Goal: Task Accomplishment & Management: Manage account settings

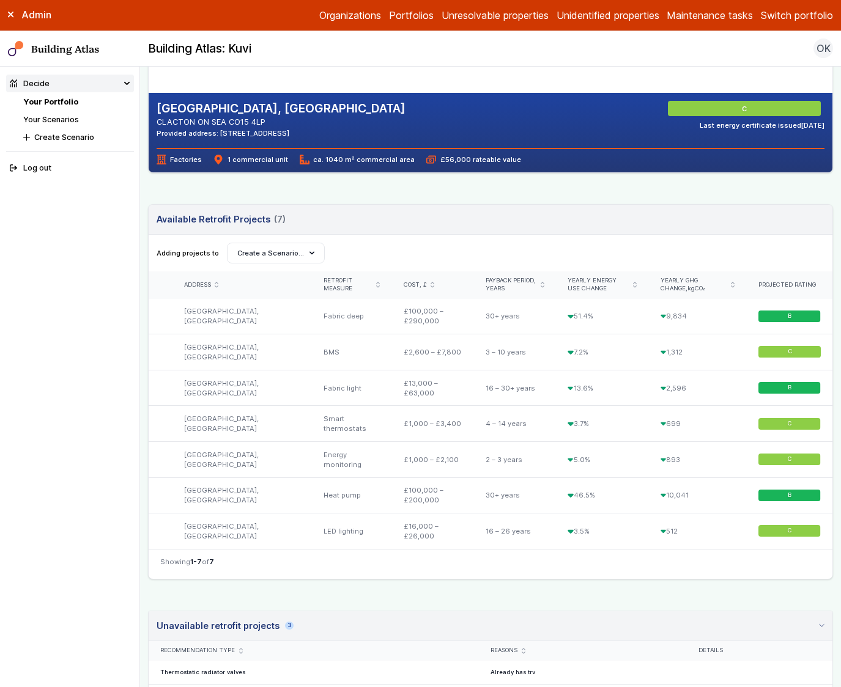
scroll to position [243, 0]
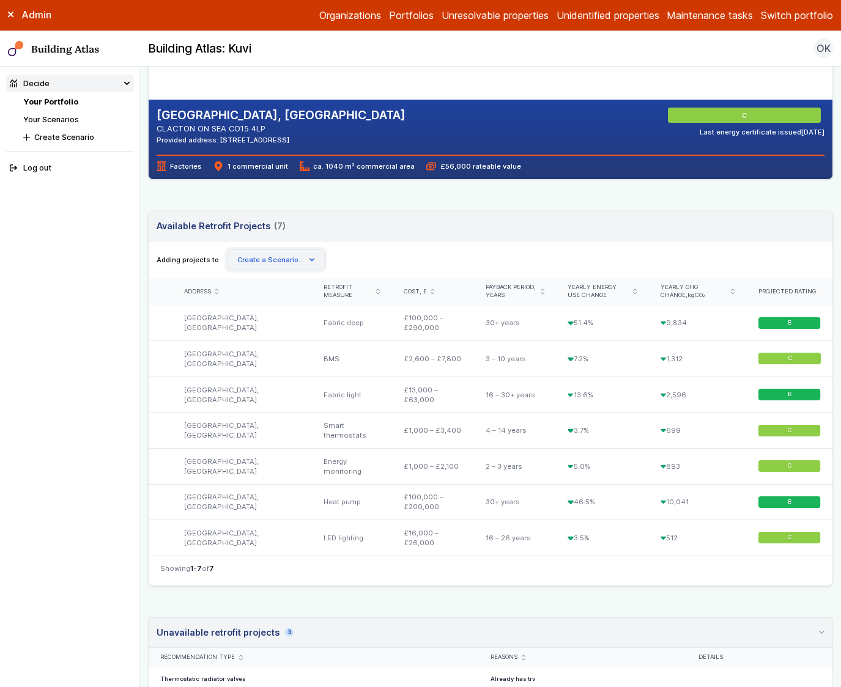
click at [309, 265] on button "Create a Scenario…" at bounding box center [276, 260] width 98 height 21
click at [0, 0] on button "Create Scenario" at bounding box center [0, 0] width 0 height 0
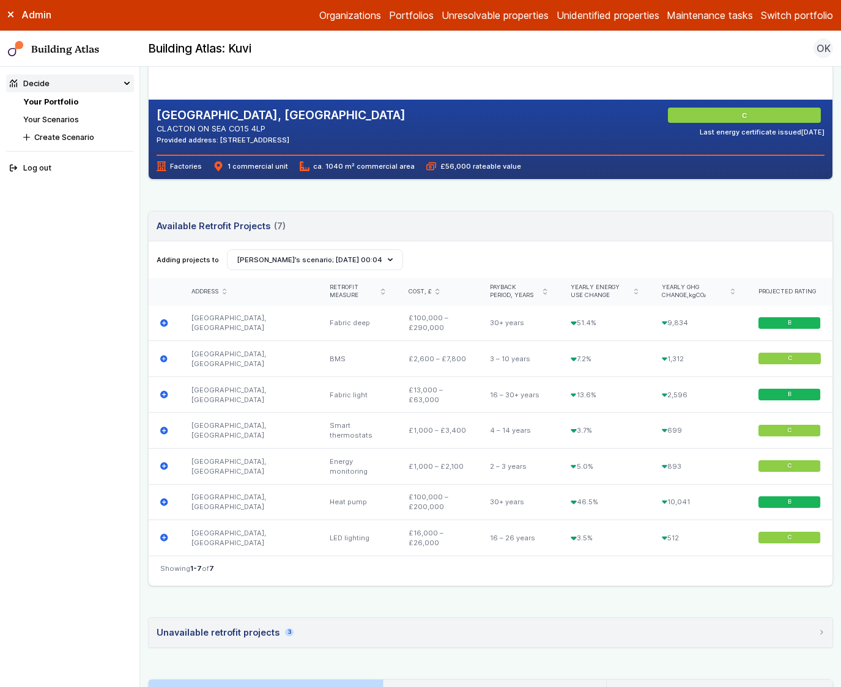
click at [539, 240] on header "Available Retrofit Projects (7) Loading" at bounding box center [491, 227] width 684 height 30
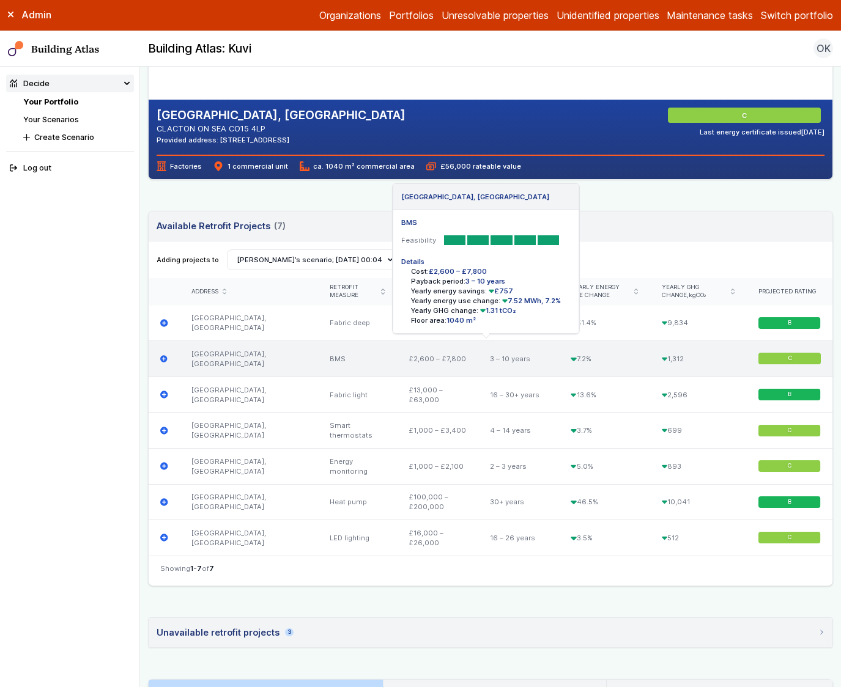
click at [160, 360] on icon "submit" at bounding box center [164, 359] width 8 height 8
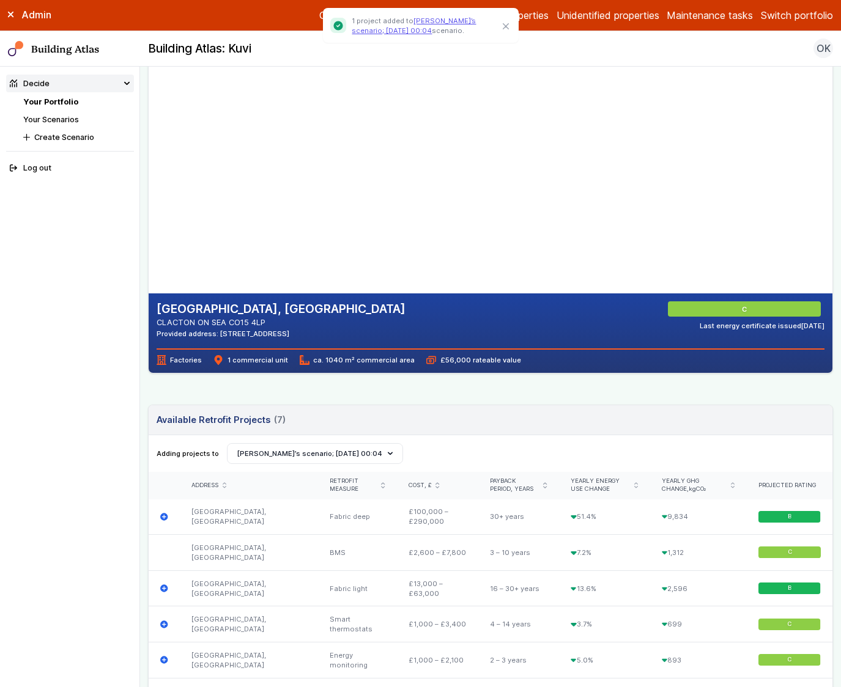
scroll to position [63, 0]
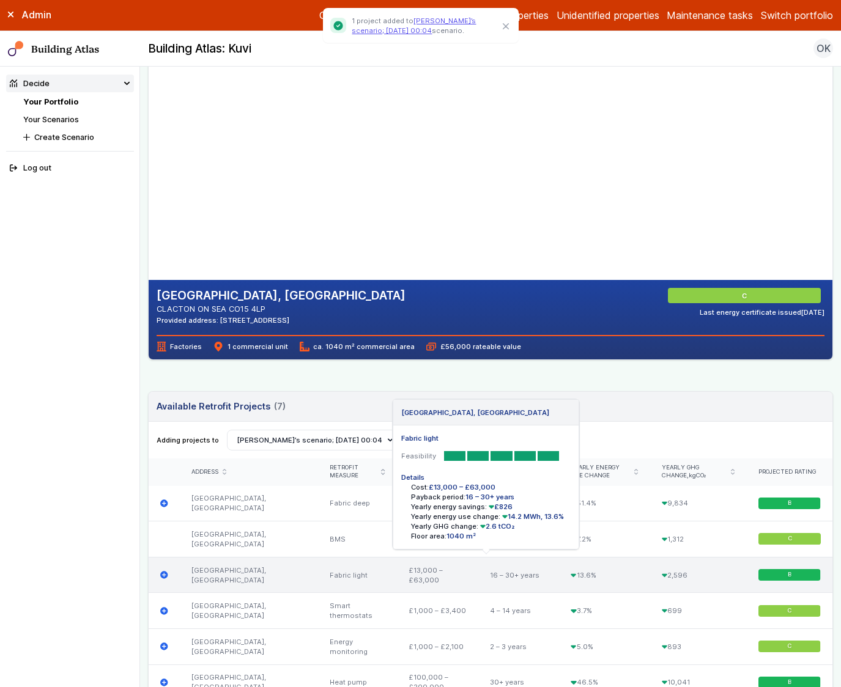
click at [164, 579] on div "DURA HOUSE, TELFORD ROAD Fabric light Feasibility Details Cost: £13,000 – £63,0…" at bounding box center [164, 575] width 31 height 36
click at [164, 577] on icon "submit" at bounding box center [163, 574] width 7 height 7
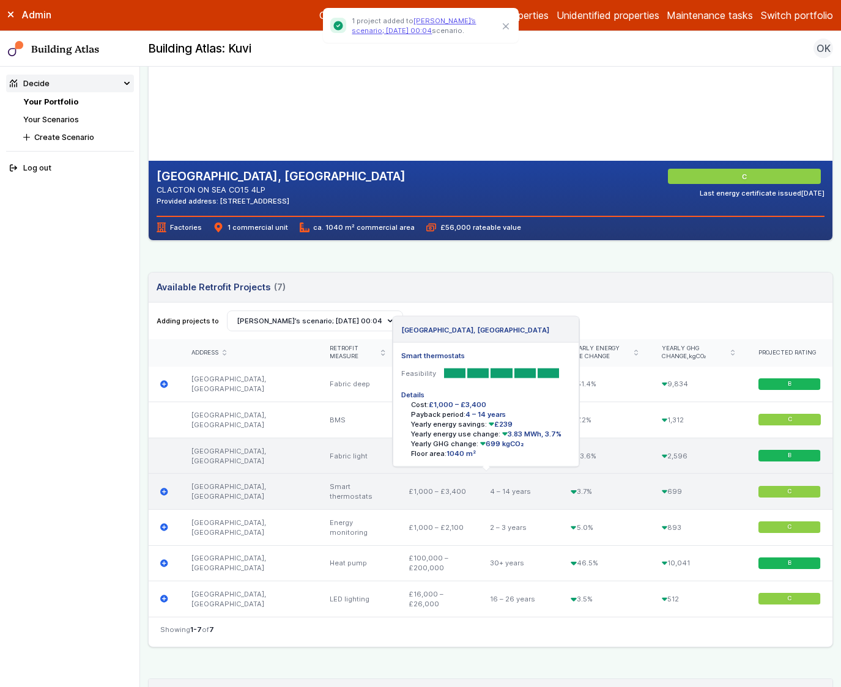
scroll to position [198, 0]
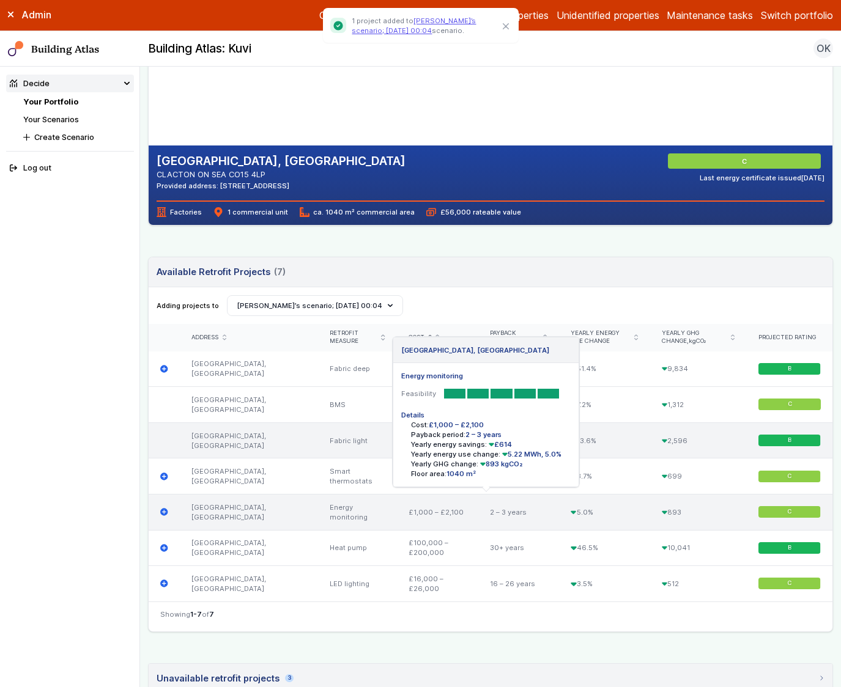
click at [163, 513] on icon "submit" at bounding box center [163, 512] width 7 height 7
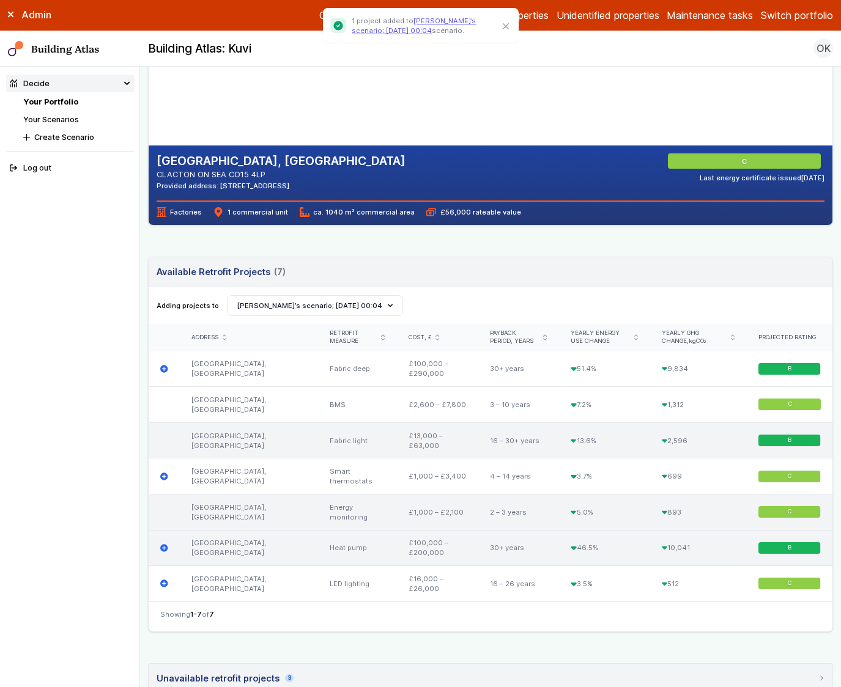
click at [166, 546] on icon "submit" at bounding box center [163, 547] width 7 height 7
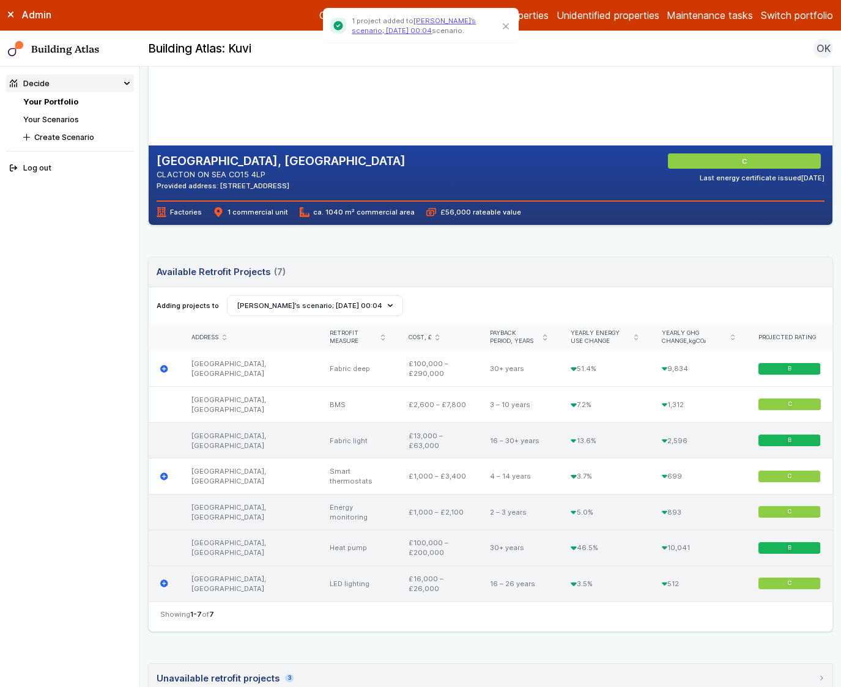
click at [163, 585] on icon "submit" at bounding box center [163, 583] width 7 height 7
click at [67, 114] on li "Your Scenarios" at bounding box center [78, 120] width 110 height 12
click at [76, 117] on link "Your Scenarios" at bounding box center [51, 119] width 56 height 9
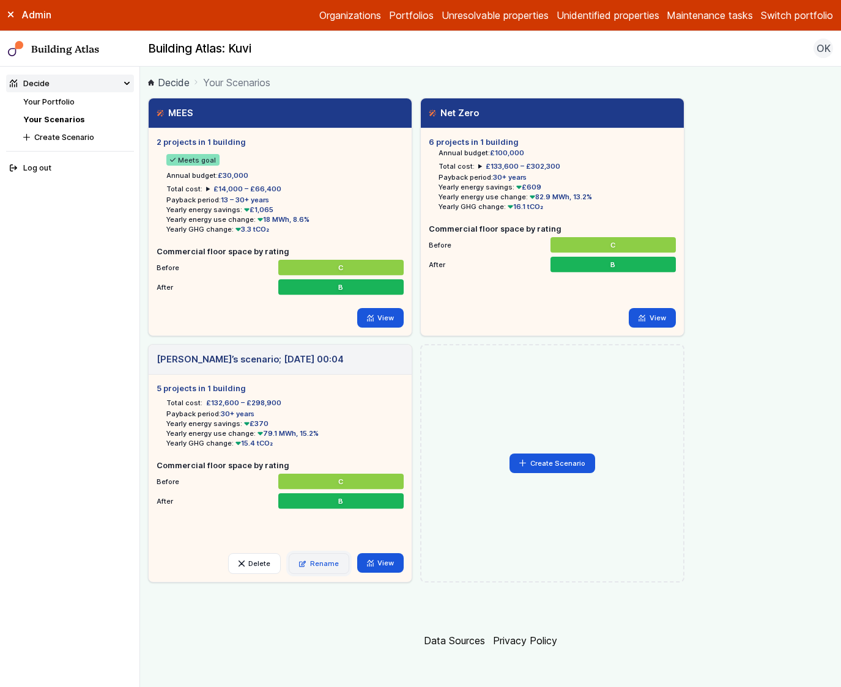
click at [339, 563] on link "Rename" at bounding box center [319, 564] width 61 height 21
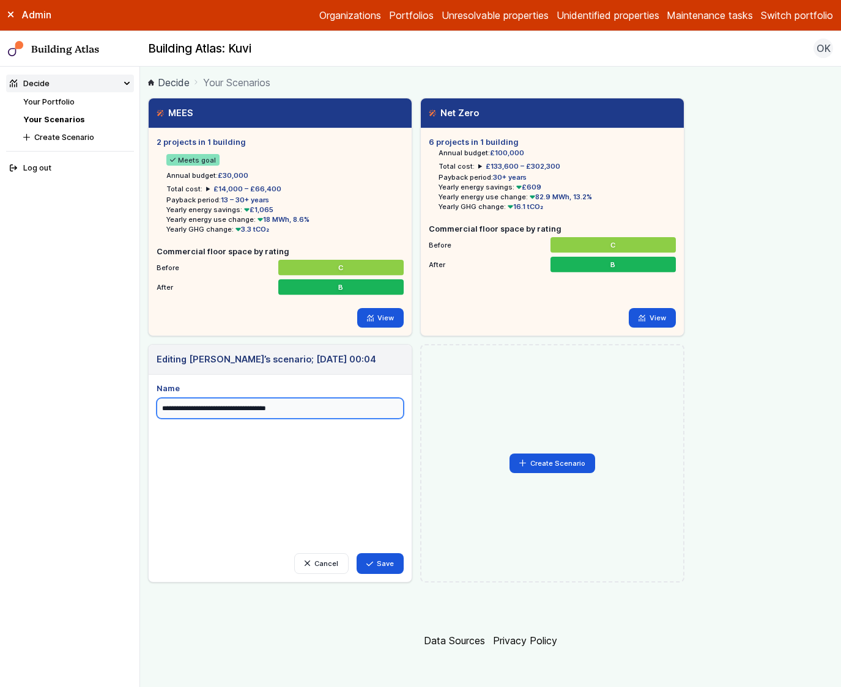
click at [278, 411] on input "**********" at bounding box center [280, 408] width 247 height 21
click at [353, 456] on div "Name ******** Cancel Save" at bounding box center [280, 479] width 247 height 192
click at [240, 407] on input "********" at bounding box center [280, 408] width 247 height 21
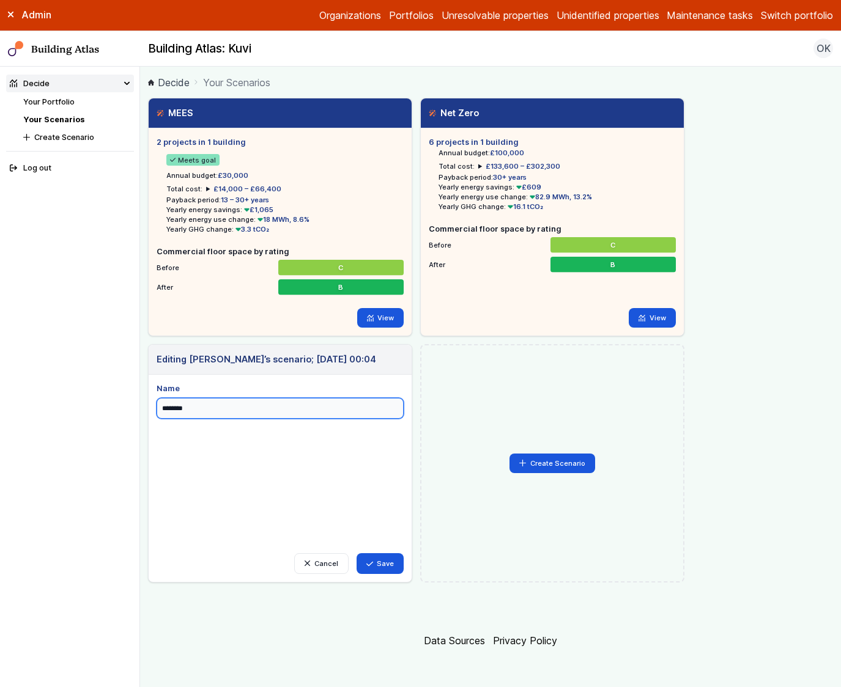
type input "**********"
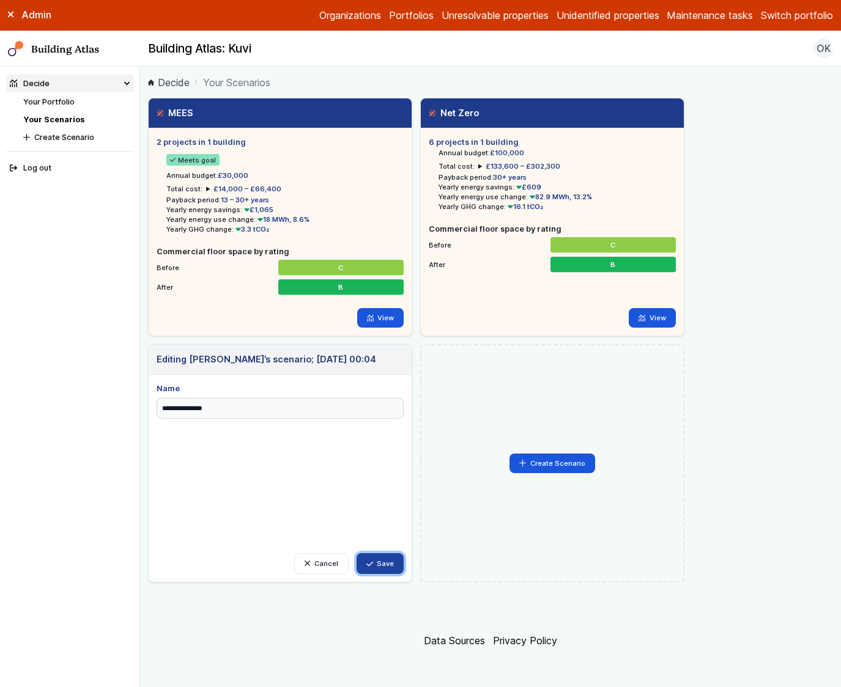
click at [379, 560] on button "Save" at bounding box center [381, 564] width 48 height 21
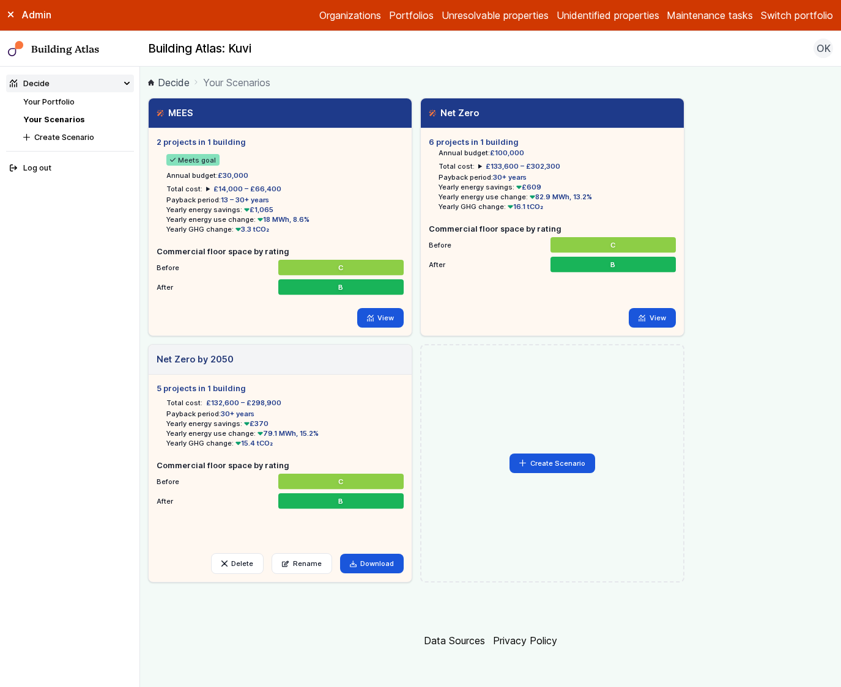
click at [365, 439] on li "Yearly GHG change: 15.4 tCO₂" at bounding box center [284, 444] width 237 height 10
click at [359, 534] on ul "5 projects in 1 building Total cost: £132,600 – £298,900 Payback period: 30+ ye…" at bounding box center [280, 460] width 247 height 155
click at [235, 363] on header "Net Zero by 2050" at bounding box center [280, 360] width 263 height 30
click at [234, 390] on h5 "5 projects in 1 building" at bounding box center [280, 389] width 247 height 12
click at [241, 466] on h5 "Commercial floor space by rating" at bounding box center [280, 466] width 247 height 12
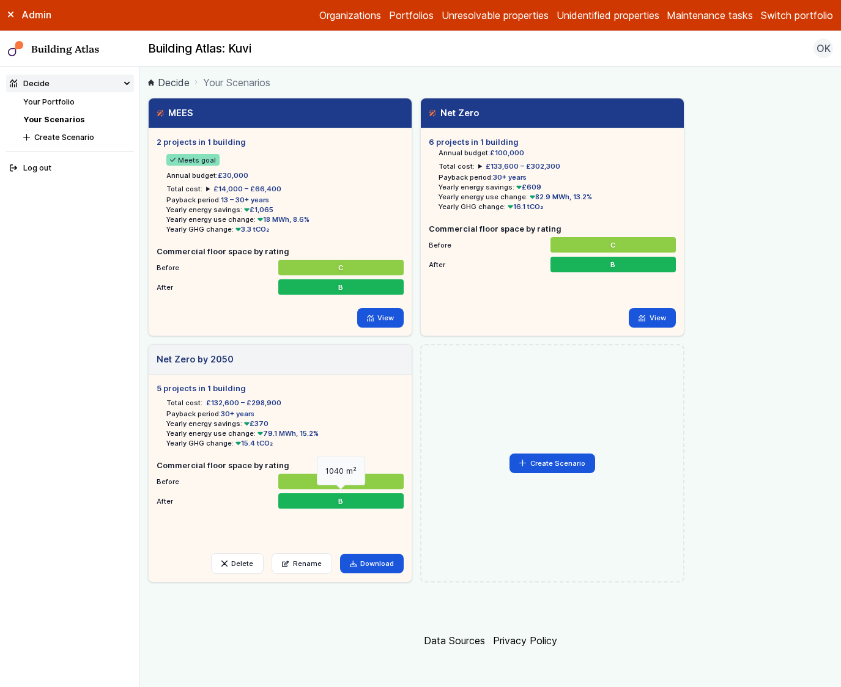
click at [306, 503] on div "B" at bounding box center [340, 502] width 125 height 16
click at [306, 475] on div "C" at bounding box center [340, 482] width 125 height 16
click at [379, 561] on link "View" at bounding box center [380, 564] width 47 height 20
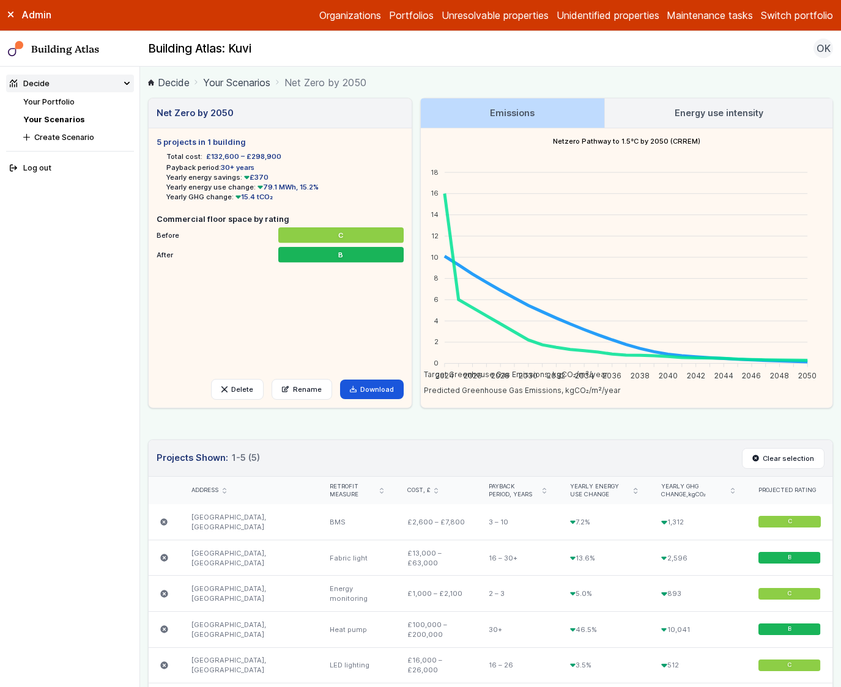
click at [404, 429] on div "Net Zero by 2050 5 projects in 1 building Total cost: £132,600 – £298,900 Payba…" at bounding box center [490, 567] width 685 height 939
click at [693, 103] on link "Energy use intensity" at bounding box center [719, 112] width 228 height 29
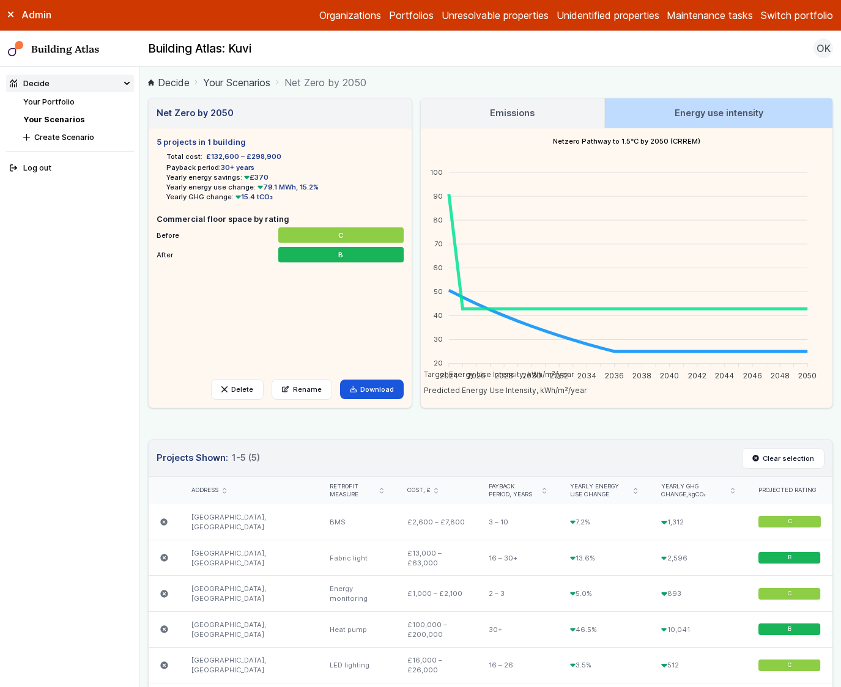
click at [529, 118] on h3 "Emissions" at bounding box center [512, 112] width 45 height 13
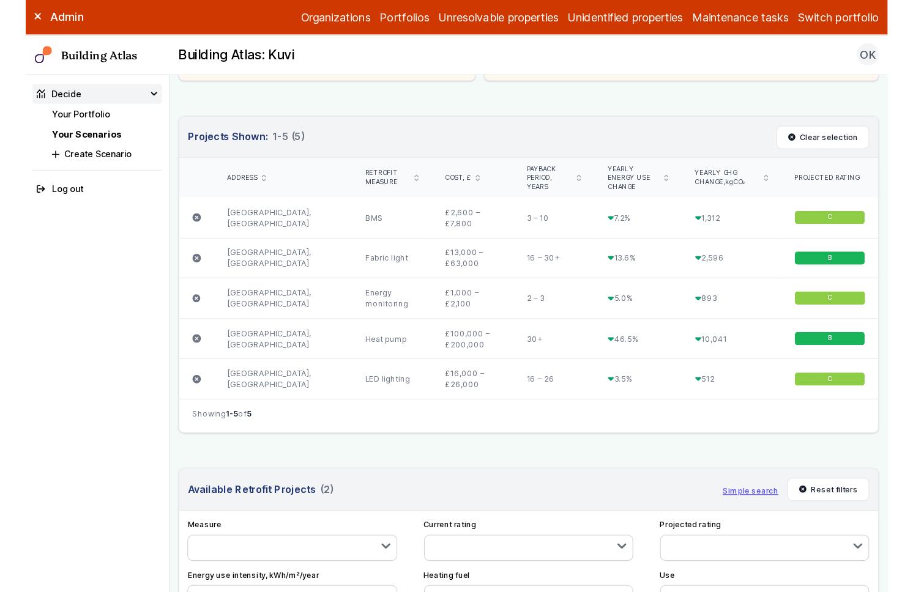
scroll to position [337, 0]
